Goal: Task Accomplishment & Management: Manage account settings

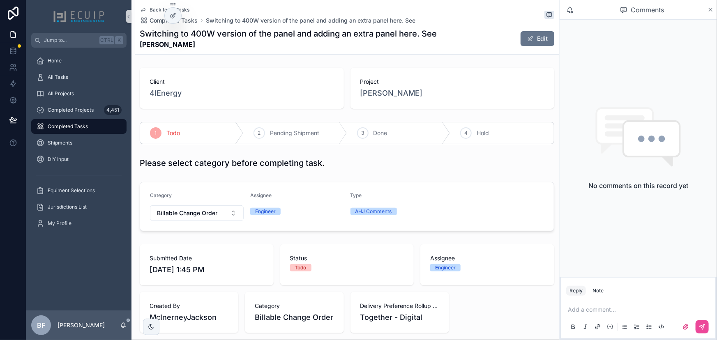
scroll to position [292, 0]
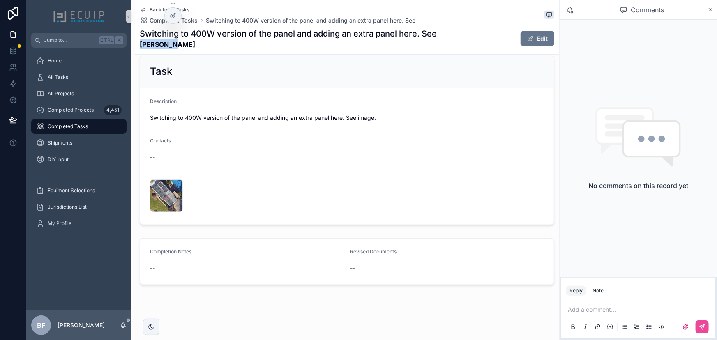
drag, startPoint x: 192, startPoint y: 45, endPoint x: 140, endPoint y: 48, distance: 52.2
click at [140, 48] on strong "Diana Lim" at bounding box center [288, 44] width 297 height 10
copy strong "Diana Lim"
click at [297, 69] on div "Task" at bounding box center [347, 71] width 394 height 13
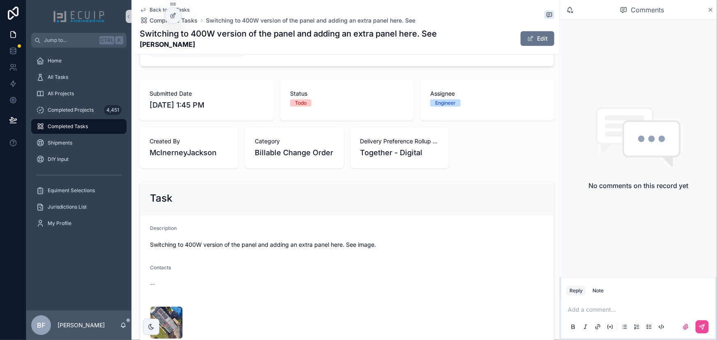
scroll to position [0, 0]
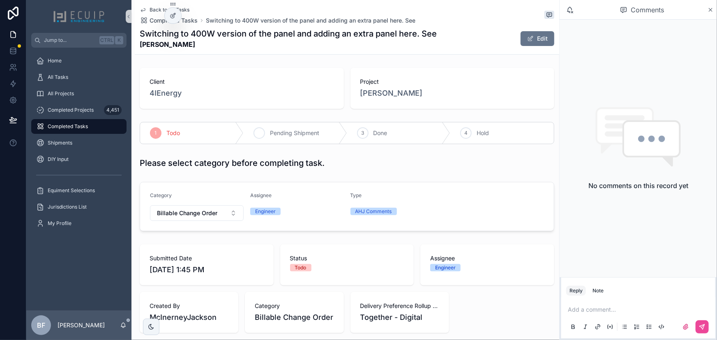
click at [261, 135] on icon "scrollable content" at bounding box center [259, 133] width 7 height 7
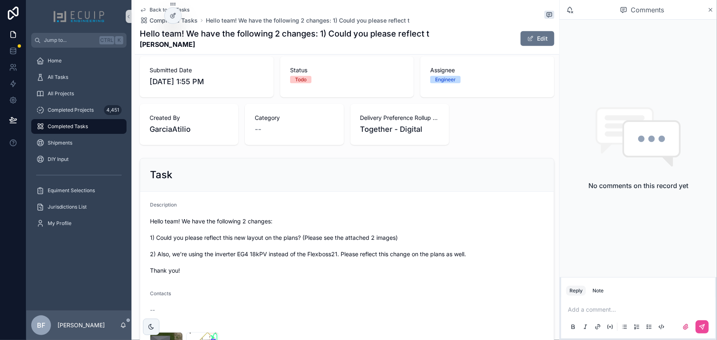
scroll to position [299, 0]
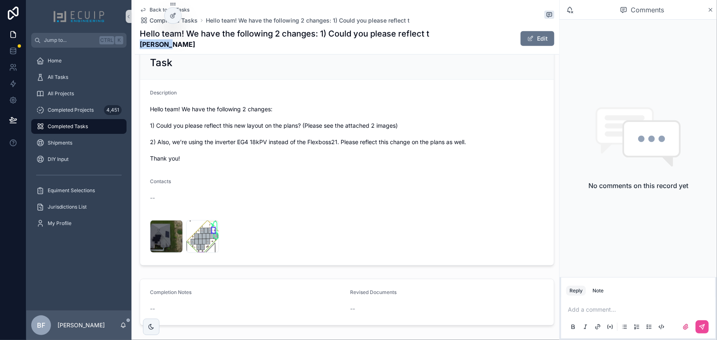
drag, startPoint x: 157, startPoint y: 46, endPoint x: 141, endPoint y: 45, distance: 16.0
click at [141, 45] on strong "Jie Yang" at bounding box center [285, 44] width 290 height 10
copy strong "Jie Yang"
click at [161, 241] on div "WhatsApp-Image-2025-09-25-at-14.58.33-(4)-3 .jpeg" at bounding box center [166, 236] width 33 height 33
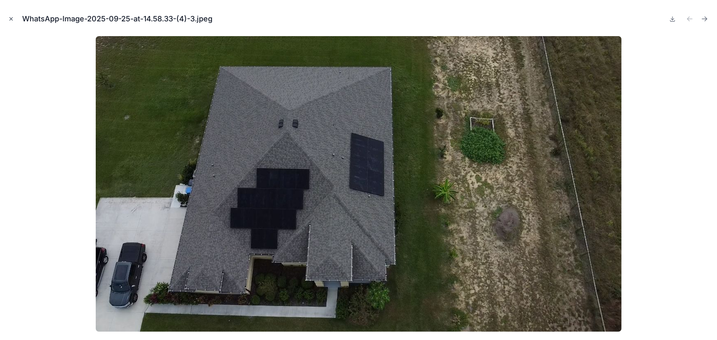
click at [7, 17] on button "Close modal" at bounding box center [11, 18] width 9 height 9
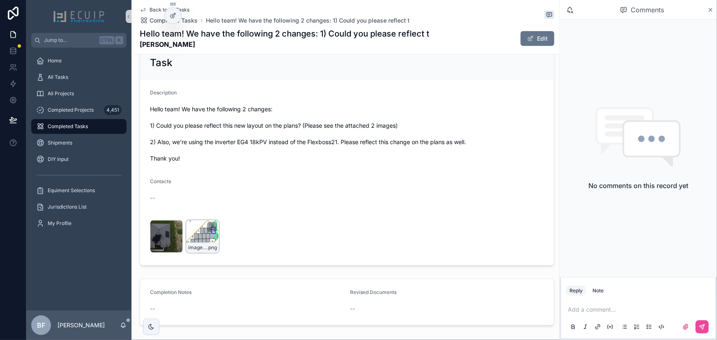
click at [210, 225] on icon "scrollable content" at bounding box center [212, 227] width 7 height 7
drag, startPoint x: 176, startPoint y: 225, endPoint x: 206, endPoint y: 168, distance: 63.8
click at [0, 0] on icon "scrollable content" at bounding box center [0, 0] width 0 height 0
drag, startPoint x: 157, startPoint y: 46, endPoint x: 141, endPoint y: 46, distance: 15.6
click at [141, 46] on div "Back to All Tasks Completed Tasks Hello team! We have the following 2 changes: …" at bounding box center [347, 27] width 415 height 54
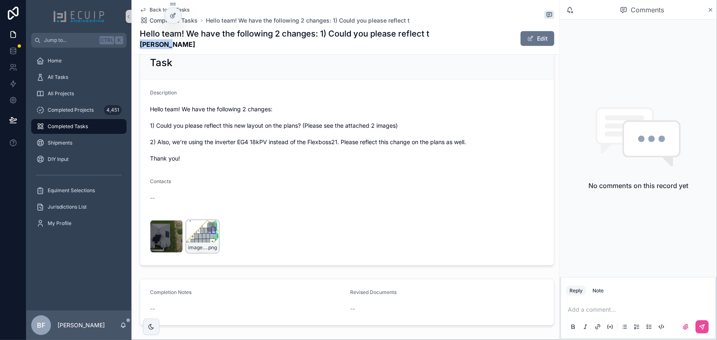
copy strong "Jie Yang"
click at [309, 70] on div "Task" at bounding box center [347, 62] width 414 height 33
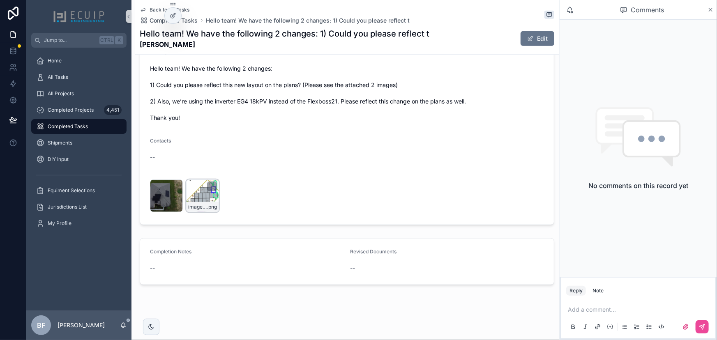
drag, startPoint x: 543, startPoint y: 38, endPoint x: 536, endPoint y: 59, distance: 21.8
click at [543, 38] on button "Edit" at bounding box center [538, 38] width 34 height 15
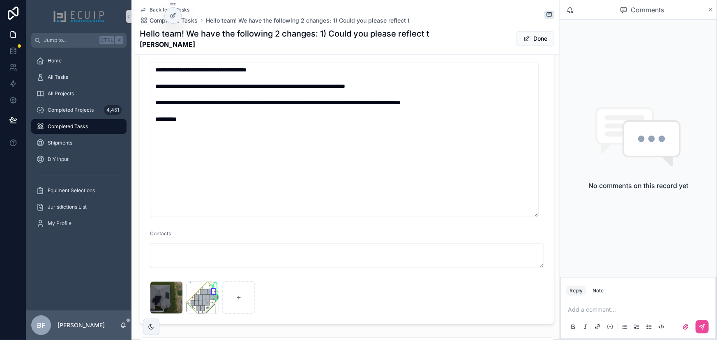
scroll to position [460, 0]
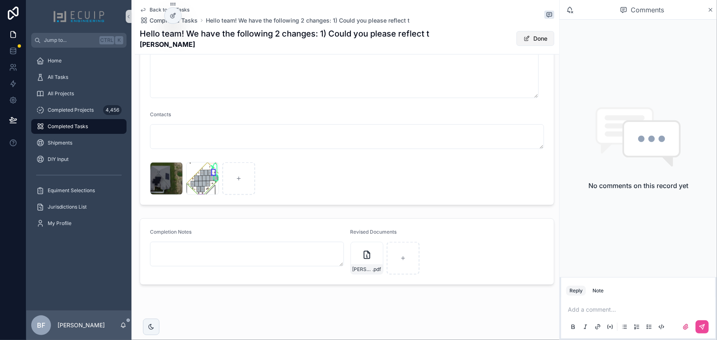
click at [542, 36] on button "Done" at bounding box center [536, 38] width 38 height 15
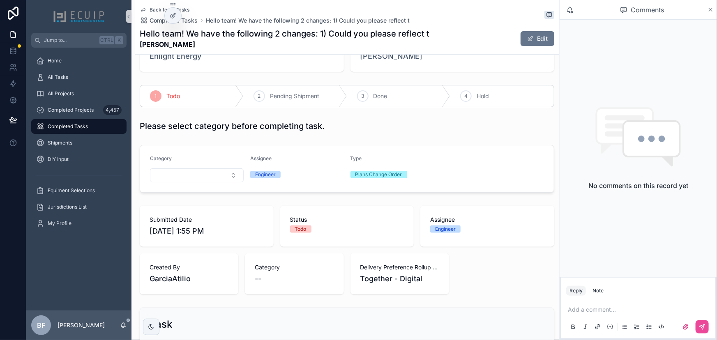
scroll to position [0, 0]
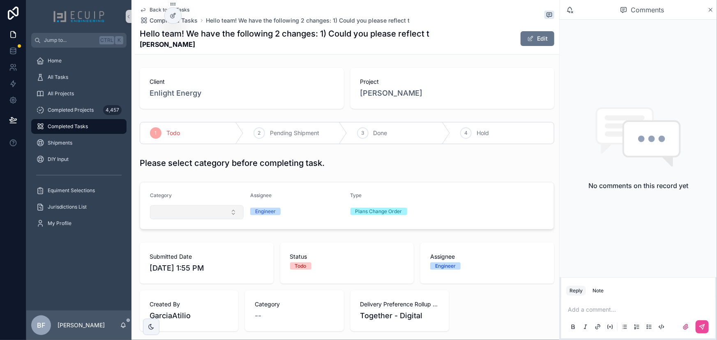
click at [208, 215] on button "Select Button" at bounding box center [197, 212] width 94 height 14
click at [382, 136] on span "Done" at bounding box center [381, 133] width 14 height 8
click at [189, 211] on button "Select Button" at bounding box center [197, 212] width 94 height 14
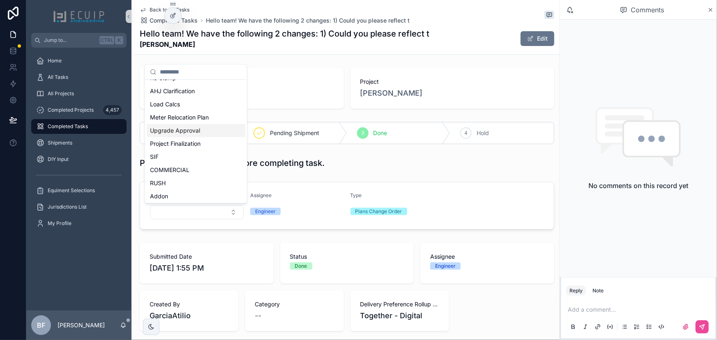
scroll to position [37, 0]
click at [78, 78] on div "All Tasks" at bounding box center [78, 77] width 85 height 13
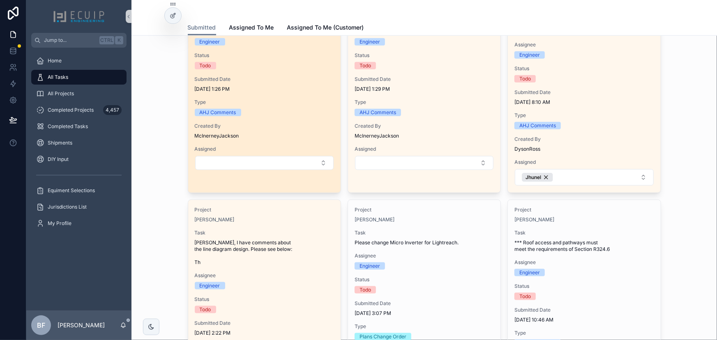
scroll to position [336, 0]
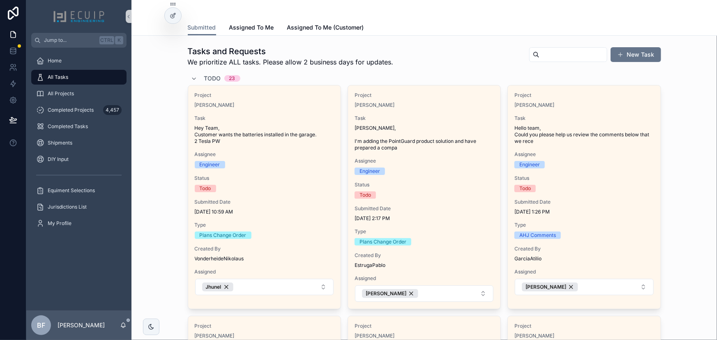
click at [215, 77] on span "Todo" at bounding box center [212, 78] width 17 height 8
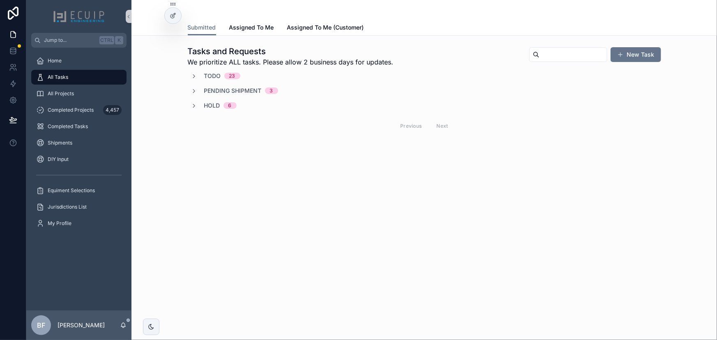
click at [242, 91] on span "Pending Shipment" at bounding box center [233, 91] width 58 height 8
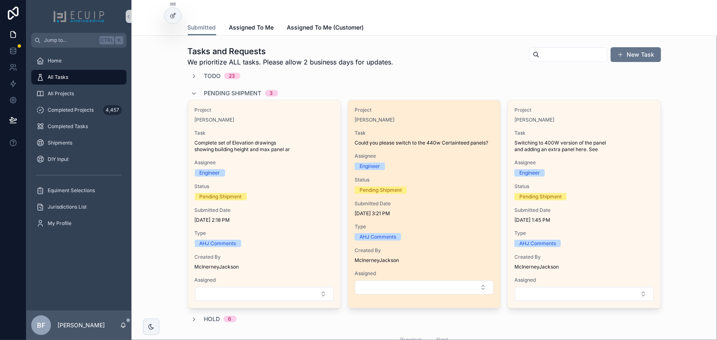
click at [461, 112] on span "Project" at bounding box center [424, 110] width 139 height 7
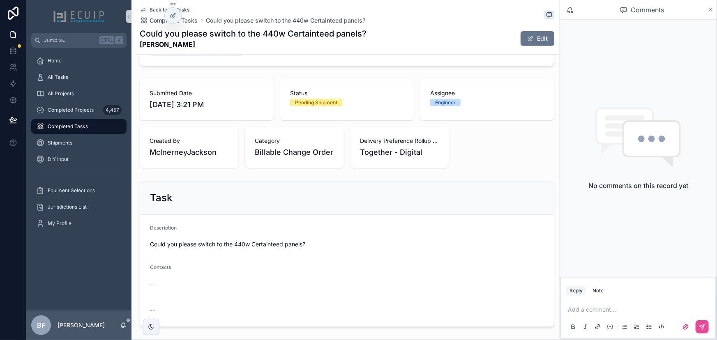
scroll to position [267, 0]
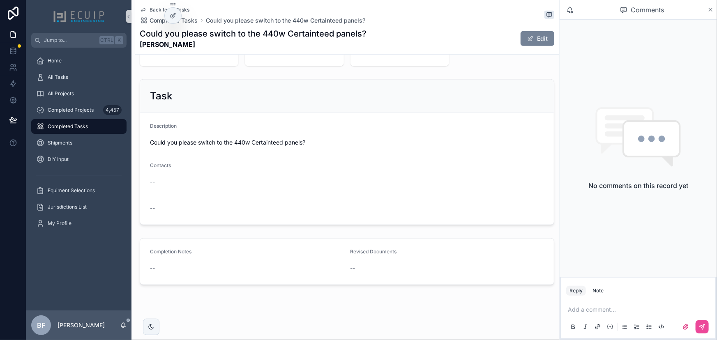
click at [535, 35] on button "Edit" at bounding box center [538, 38] width 34 height 15
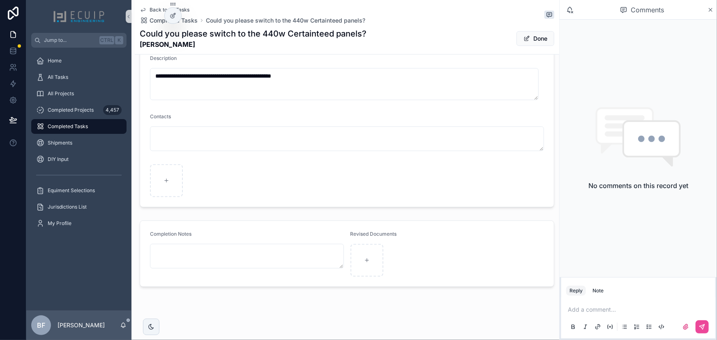
scroll to position [337, 0]
click at [526, 35] on button "Done" at bounding box center [536, 38] width 38 height 15
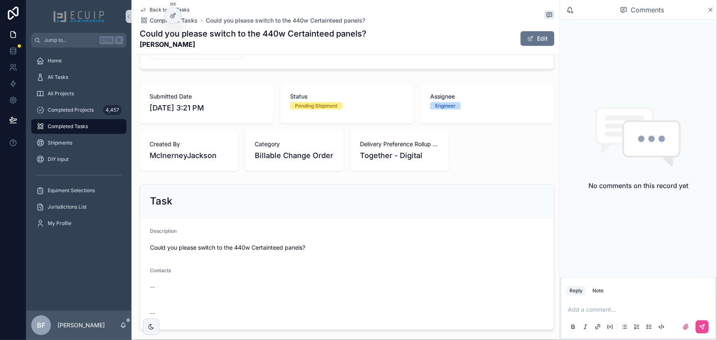
scroll to position [0, 0]
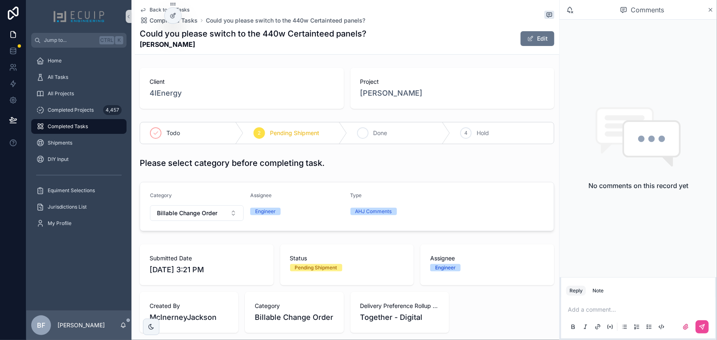
click at [383, 134] on span "Done" at bounding box center [381, 133] width 14 height 8
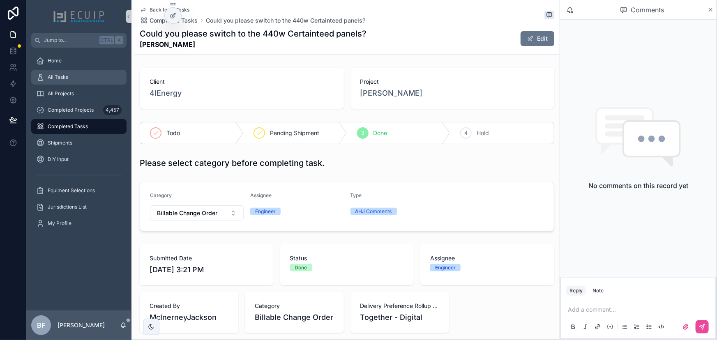
click at [77, 80] on div "All Tasks" at bounding box center [78, 77] width 85 height 13
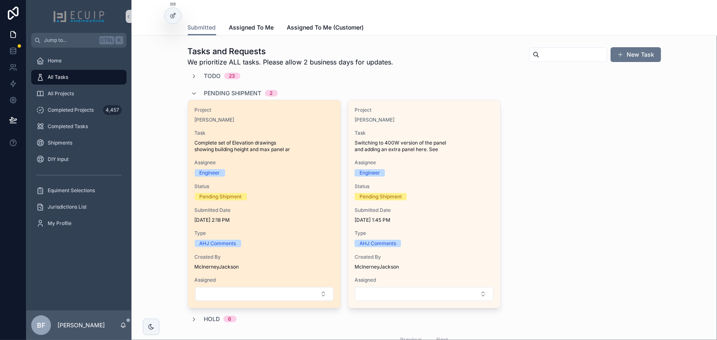
click at [270, 124] on div "Project Christin Calaman Task Complete set of Elevation drawings showing buildi…" at bounding box center [264, 204] width 152 height 208
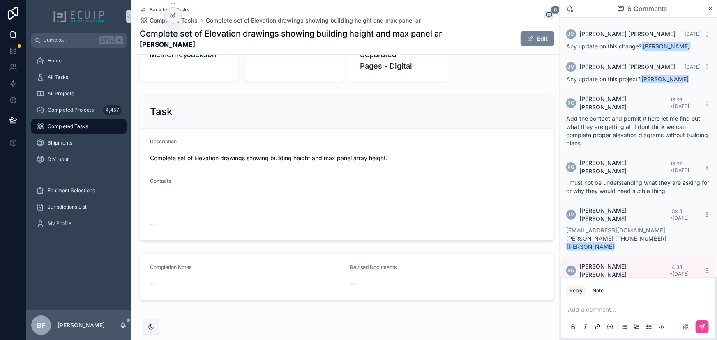
click at [539, 41] on button "Edit" at bounding box center [538, 38] width 34 height 15
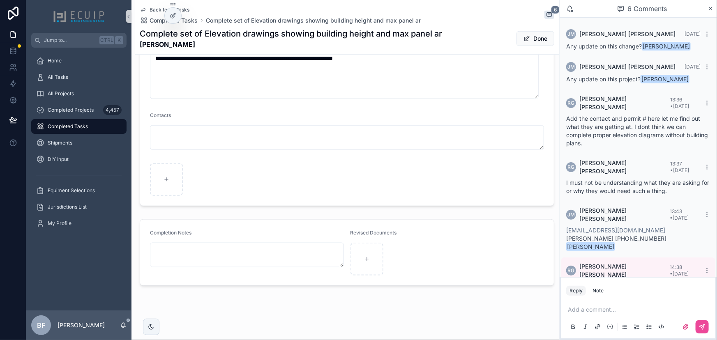
scroll to position [365, 0]
click at [531, 42] on button "Done" at bounding box center [536, 38] width 38 height 15
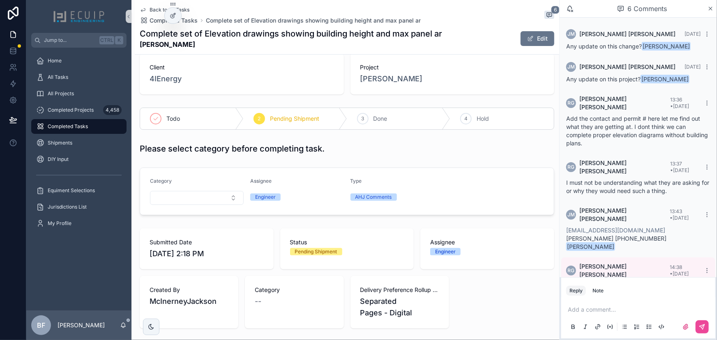
scroll to position [0, 0]
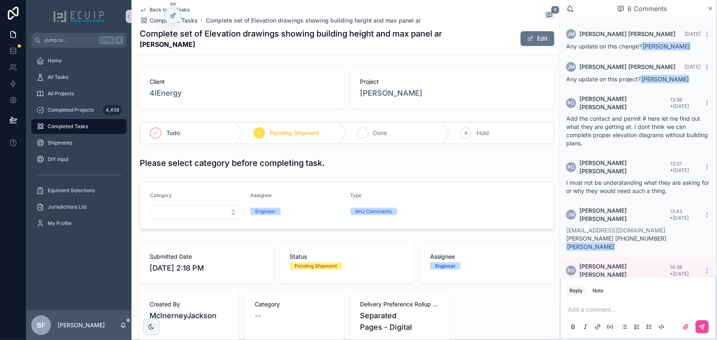
click at [380, 138] on div "3 Done" at bounding box center [399, 132] width 104 height 21
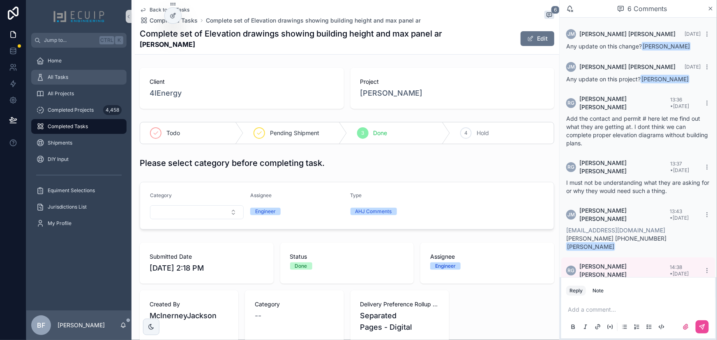
click at [74, 75] on div "All Tasks" at bounding box center [78, 77] width 85 height 13
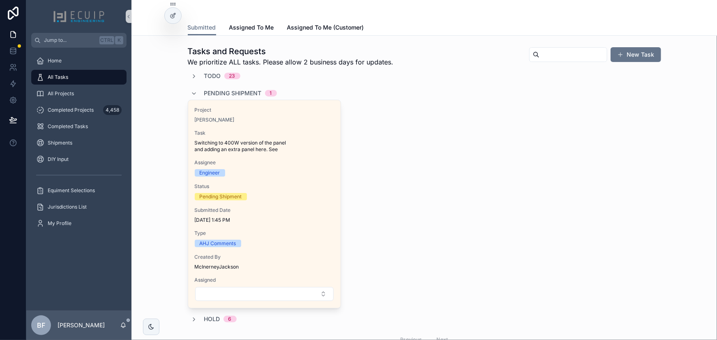
click at [245, 90] on span "Pending Shipment" at bounding box center [233, 93] width 58 height 8
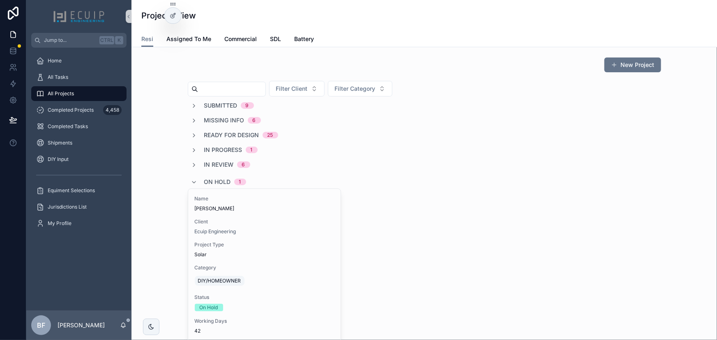
click at [223, 182] on span "On Hold" at bounding box center [217, 182] width 27 height 8
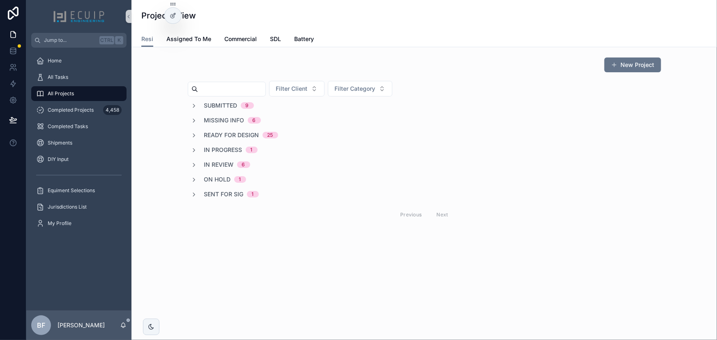
click at [222, 164] on span "In Review" at bounding box center [219, 165] width 30 height 8
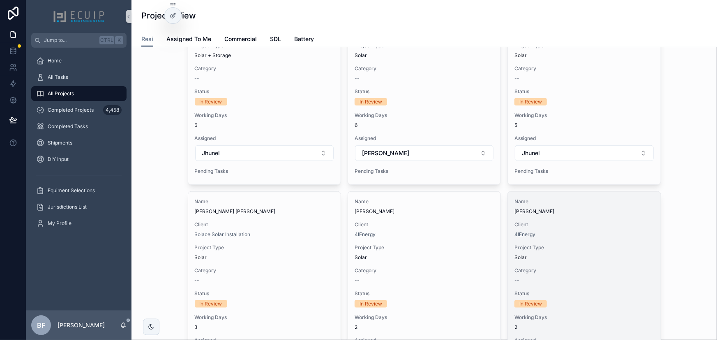
scroll to position [261, 0]
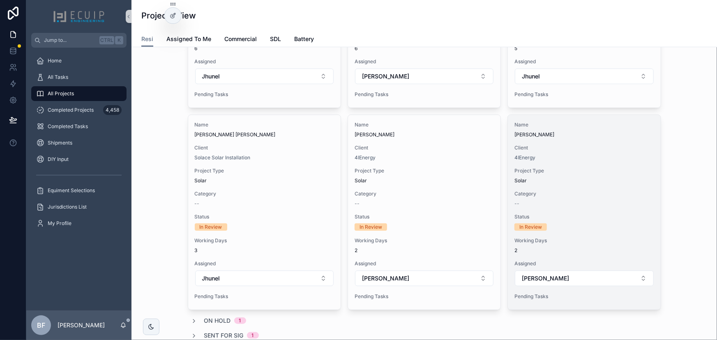
click at [616, 162] on div "Name Brant Hahn Client 4IEnergy Project Type Solar Category -- Status In Review…" at bounding box center [584, 212] width 152 height 195
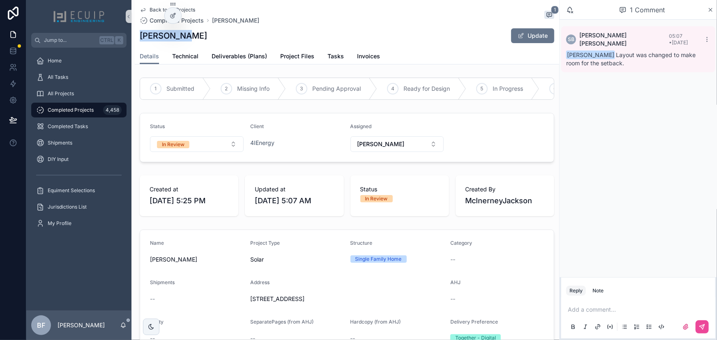
drag, startPoint x: 187, startPoint y: 30, endPoint x: 141, endPoint y: 38, distance: 46.8
click at [141, 38] on div "Brant Hahn Update" at bounding box center [347, 36] width 415 height 16
copy h1 "Brant Hahn"
click at [219, 34] on div "Brant Hahn Update" at bounding box center [347, 36] width 415 height 16
drag, startPoint x: 189, startPoint y: 41, endPoint x: 136, endPoint y: 41, distance: 52.6
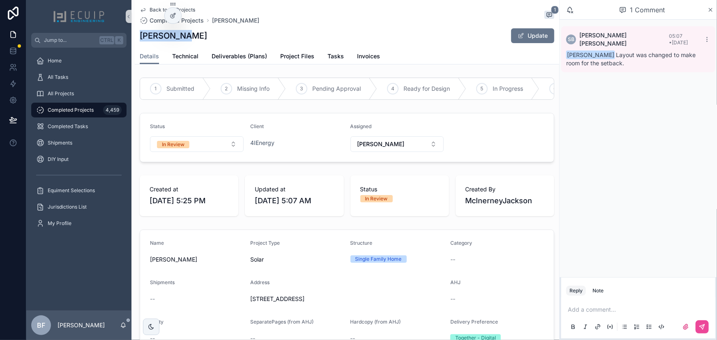
click at [136, 41] on div "Back to All Projects Completed Projects Brant Hahn 1 Brant Hahn Update Details …" at bounding box center [347, 32] width 425 height 65
copy h1 "Brant Hahn"
click at [192, 152] on button "In Review" at bounding box center [197, 144] width 94 height 16
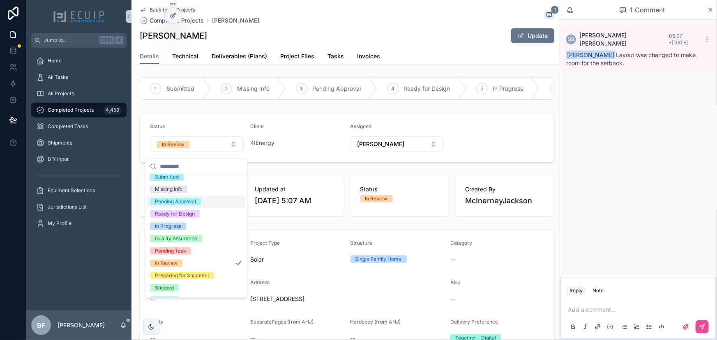
scroll to position [65, 0]
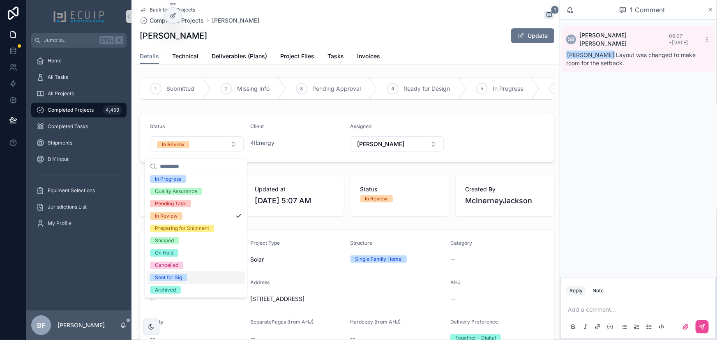
click at [177, 278] on div "Sent for Sig" at bounding box center [168, 277] width 27 height 7
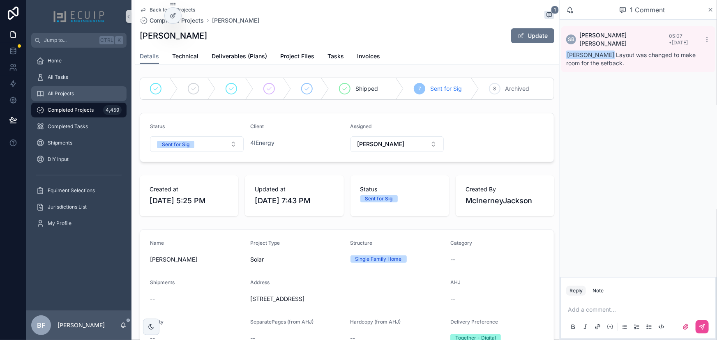
click at [86, 94] on div "All Projects" at bounding box center [78, 93] width 85 height 13
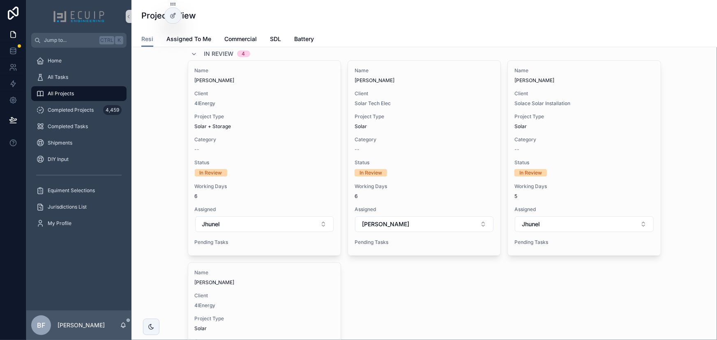
scroll to position [224, 0]
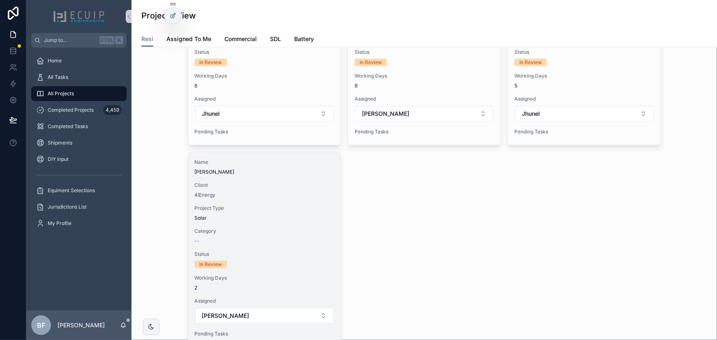
click at [301, 173] on span "Adam Siegel" at bounding box center [264, 172] width 139 height 7
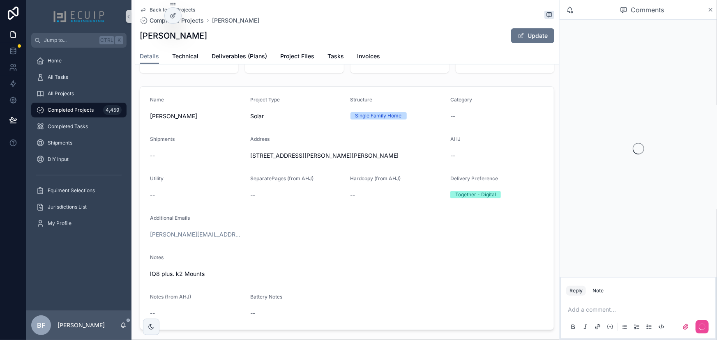
scroll to position [149, 0]
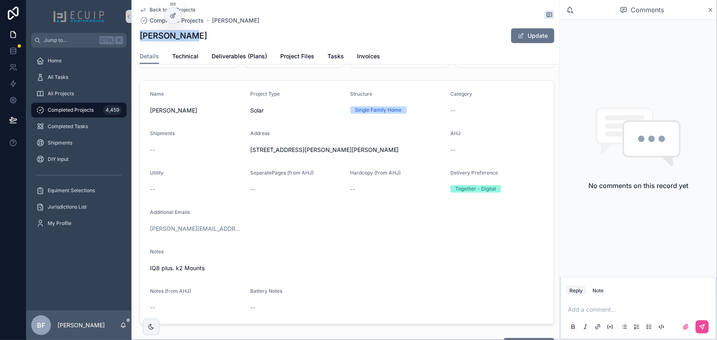
drag, startPoint x: 190, startPoint y: 39, endPoint x: 138, endPoint y: 36, distance: 52.2
click at [138, 36] on div "Back to All Projects Completed Projects Adam Siegel Adam Siegel Update Details …" at bounding box center [347, 32] width 425 height 65
copy h1 "Adam Siegel"
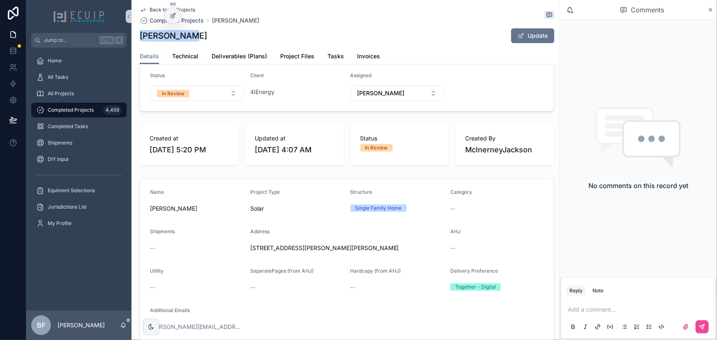
scroll to position [0, 0]
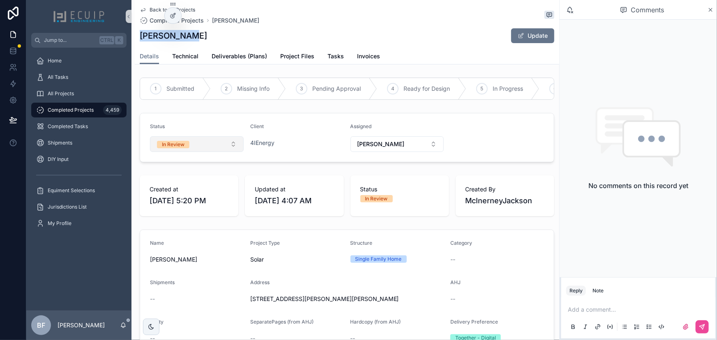
drag, startPoint x: 208, startPoint y: 145, endPoint x: 208, endPoint y: 154, distance: 9.1
click at [208, 145] on button "In Review" at bounding box center [197, 144] width 94 height 16
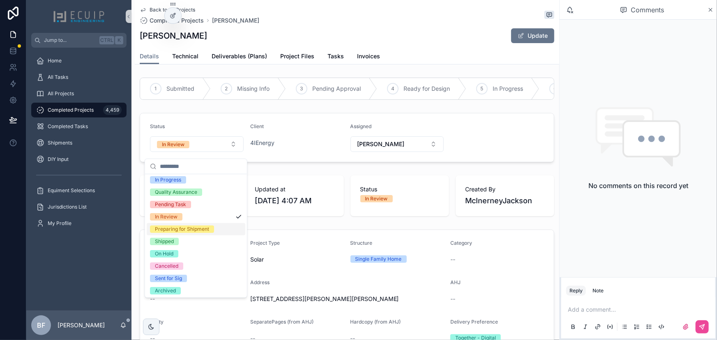
scroll to position [65, 0]
click at [172, 277] on div "Sent for Sig" at bounding box center [168, 277] width 27 height 7
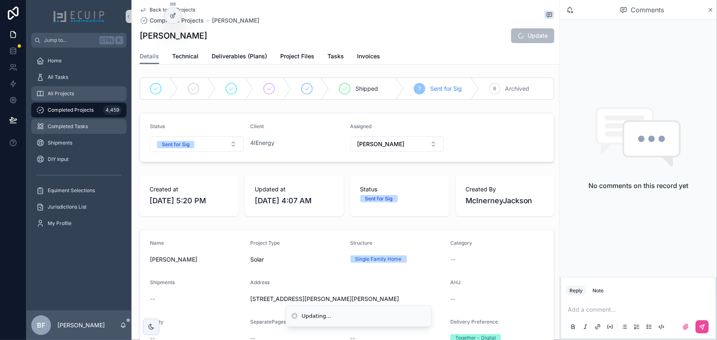
drag, startPoint x: 75, startPoint y: 90, endPoint x: 123, endPoint y: 122, distance: 58.1
click at [75, 90] on div "All Projects" at bounding box center [78, 93] width 85 height 13
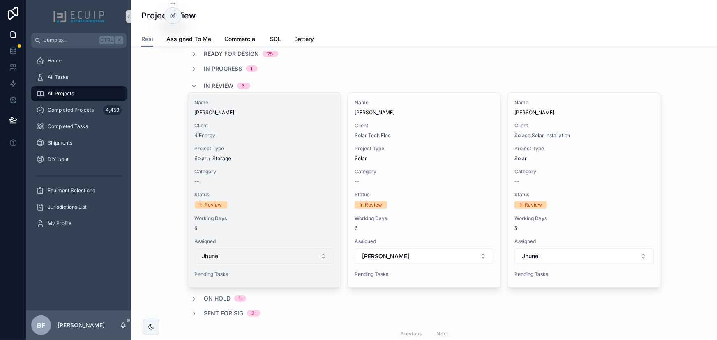
scroll to position [78, 0]
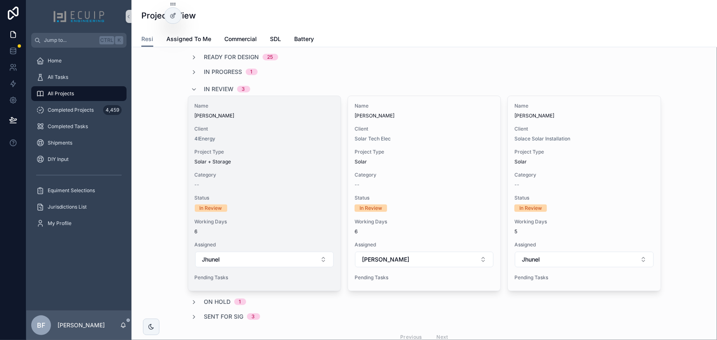
click at [291, 124] on div "Name Jen Andres Client 4IEnergy Project Type Solar + Storage Category -- Status…" at bounding box center [264, 193] width 152 height 195
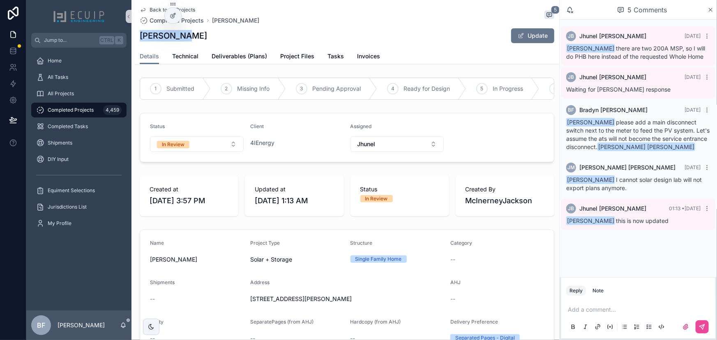
drag, startPoint x: 185, startPoint y: 30, endPoint x: 133, endPoint y: 34, distance: 52.8
copy h1 "Jen Andres"
drag, startPoint x: 199, startPoint y: 147, endPoint x: 203, endPoint y: 158, distance: 12.1
click at [199, 147] on button "In Review" at bounding box center [197, 144] width 94 height 16
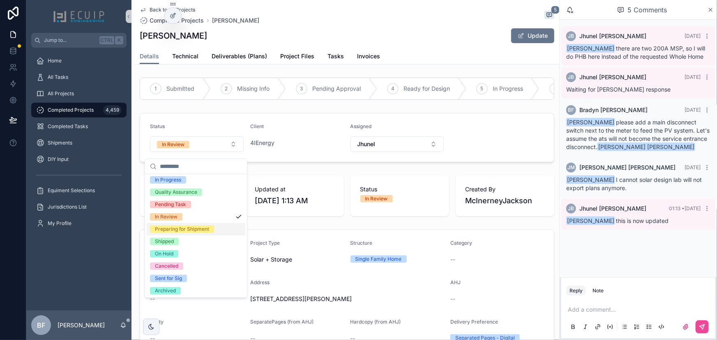
scroll to position [65, 0]
click at [173, 276] on div "Sent for Sig" at bounding box center [168, 277] width 27 height 7
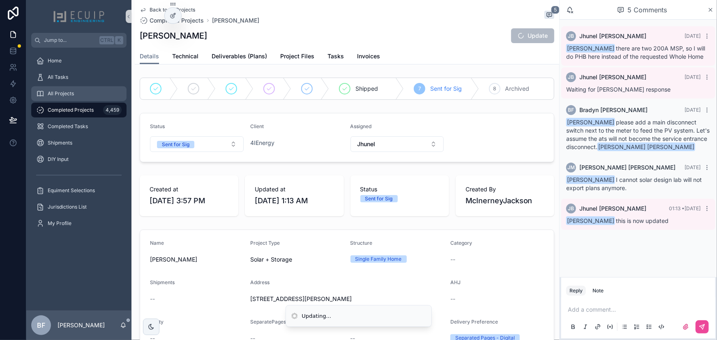
click at [84, 95] on div "All Projects" at bounding box center [78, 93] width 85 height 13
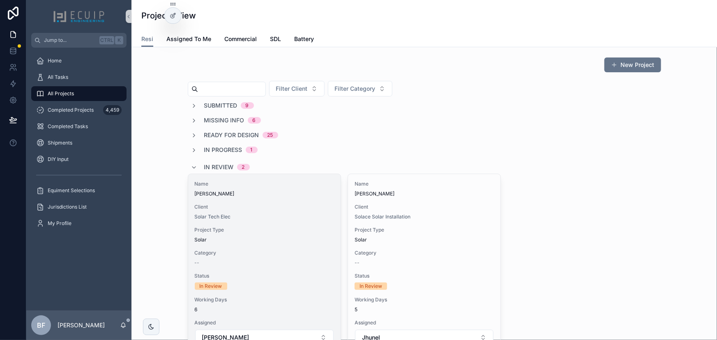
click at [275, 193] on span "[PERSON_NAME]" at bounding box center [264, 194] width 139 height 7
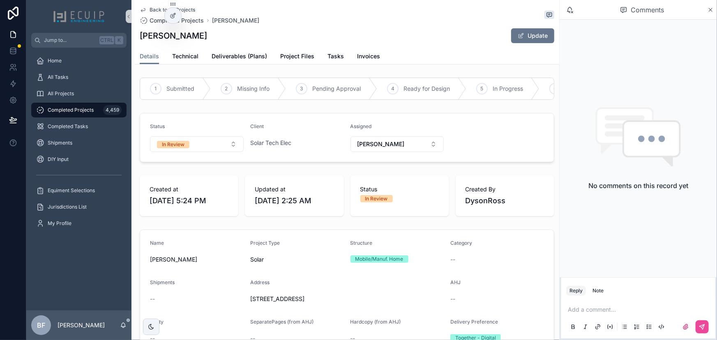
drag, startPoint x: 218, startPoint y: 41, endPoint x: 137, endPoint y: 36, distance: 81.1
click at [137, 36] on div "Back to All Projects Completed Projects Jeffrey Kistner Jeffrey Kistner Update …" at bounding box center [347, 32] width 425 height 65
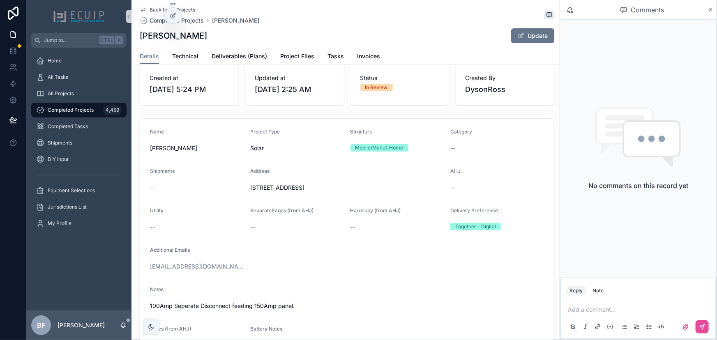
scroll to position [112, 0]
click at [512, 41] on button "Update" at bounding box center [532, 35] width 43 height 15
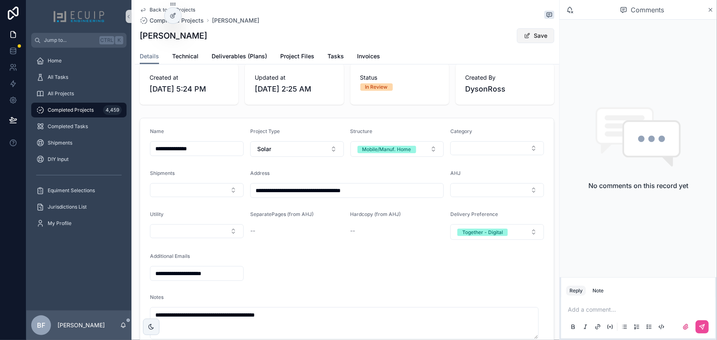
click at [517, 35] on button "Save" at bounding box center [535, 35] width 37 height 15
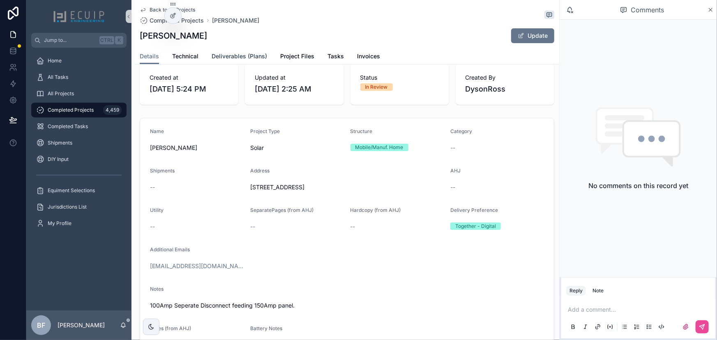
drag, startPoint x: 244, startPoint y: 51, endPoint x: 253, endPoint y: 53, distance: 9.3
click at [244, 51] on link "Deliverables (Plans)" at bounding box center [239, 57] width 55 height 16
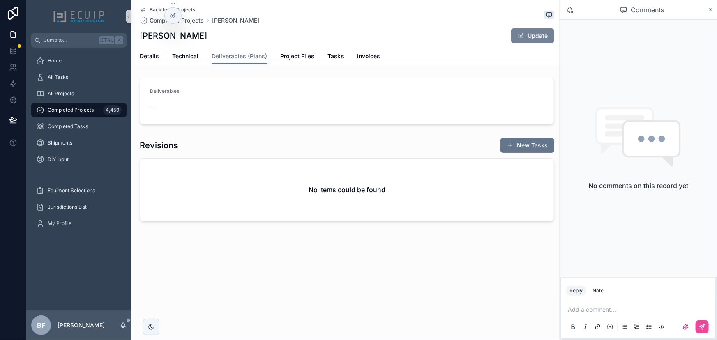
drag, startPoint x: 535, startPoint y: 31, endPoint x: 551, endPoint y: 40, distance: 18.6
click at [535, 31] on button "Update" at bounding box center [532, 35] width 43 height 15
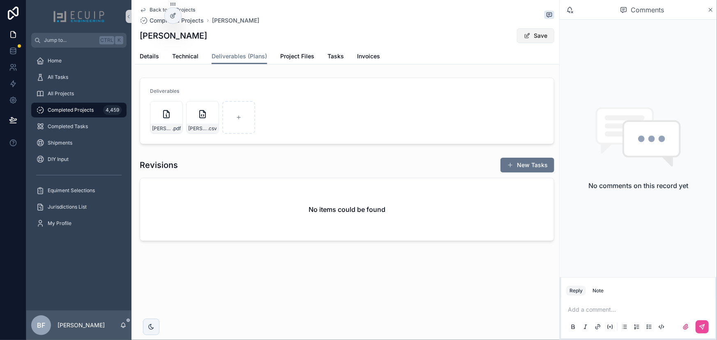
click at [539, 31] on button "Save" at bounding box center [535, 35] width 37 height 15
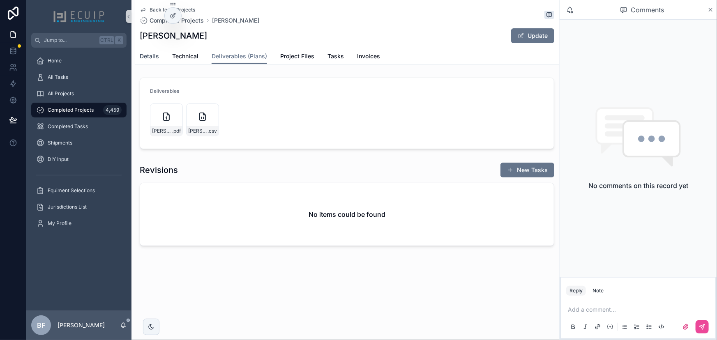
click at [145, 57] on span "Details" at bounding box center [149, 56] width 19 height 8
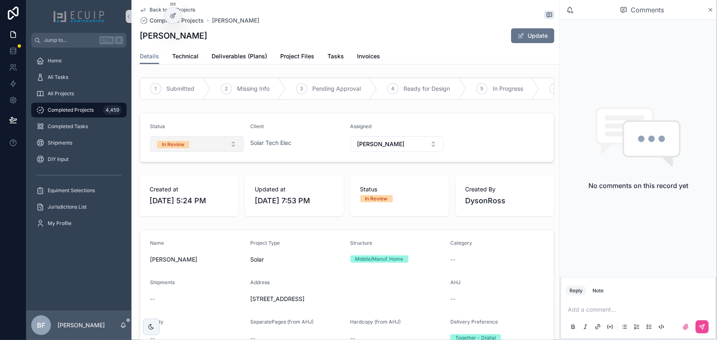
click at [202, 151] on button "In Review" at bounding box center [197, 144] width 94 height 16
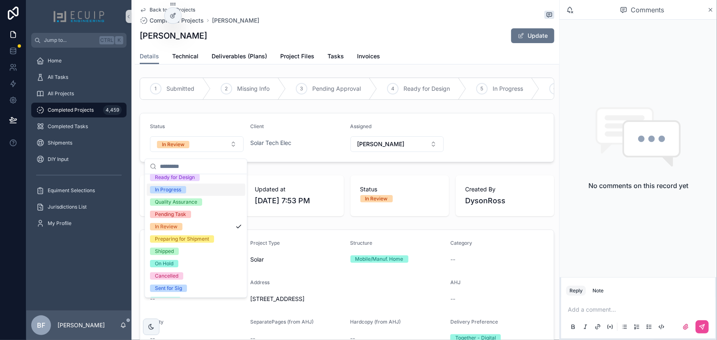
scroll to position [65, 0]
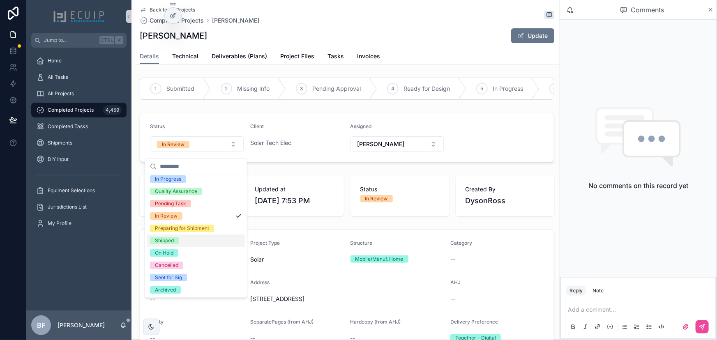
click at [169, 241] on div "Shipped" at bounding box center [164, 240] width 19 height 7
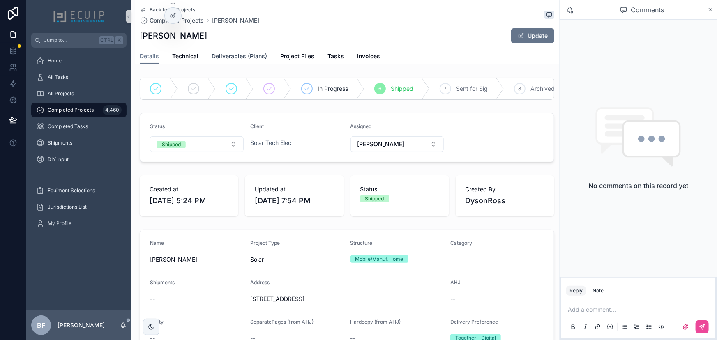
click at [260, 58] on span "Deliverables (Plans)" at bounding box center [239, 56] width 55 height 8
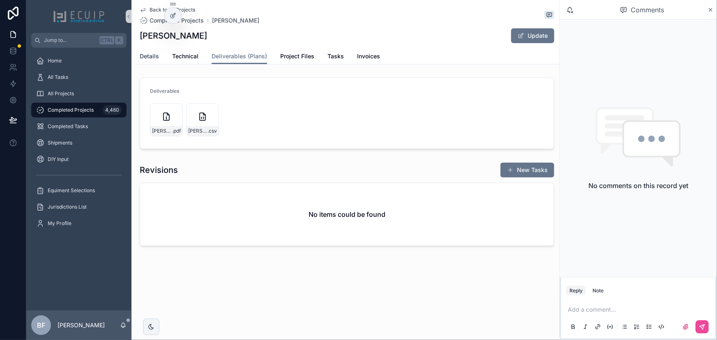
click at [150, 58] on span "Details" at bounding box center [149, 56] width 19 height 8
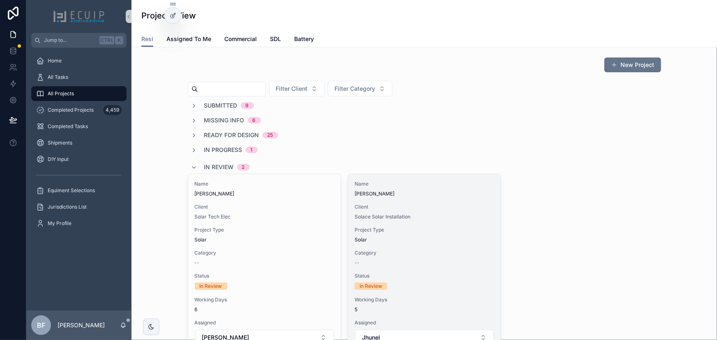
click at [446, 200] on div "Name [PERSON_NAME] Client Solace Solar Installation Project Type Solar Category…" at bounding box center [424, 271] width 152 height 195
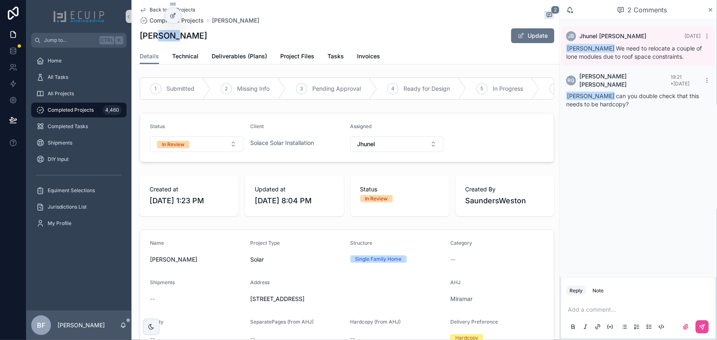
click at [217, 32] on div "[PERSON_NAME] Update" at bounding box center [347, 36] width 415 height 16
